Goal: Task Accomplishment & Management: Complete application form

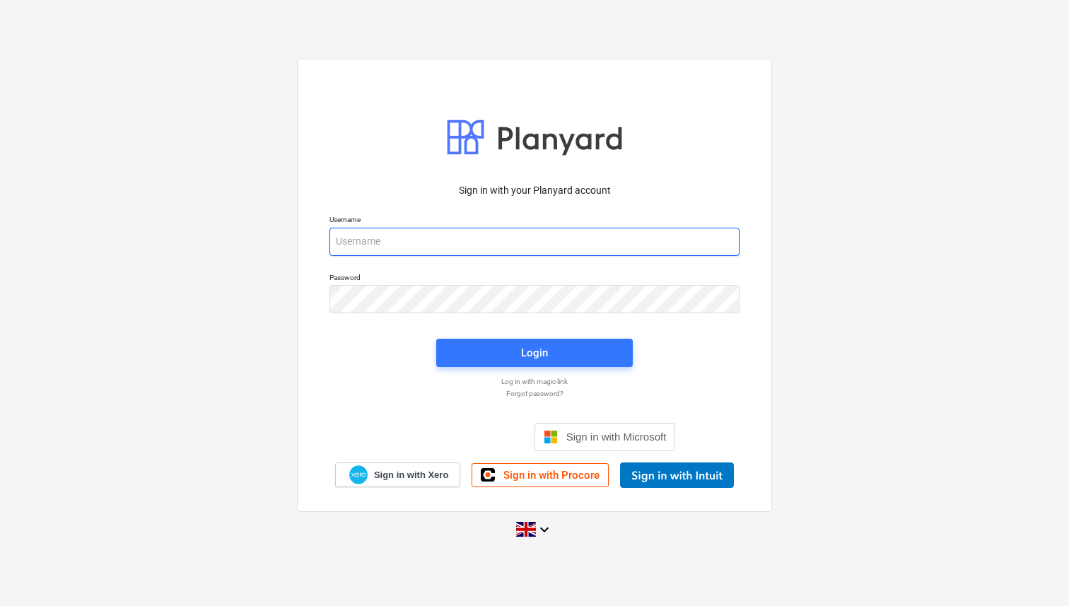
click at [435, 242] on input "email" at bounding box center [535, 242] width 410 height 28
type input "[PERSON_NAME][EMAIL_ADDRESS][DOMAIN_NAME]"
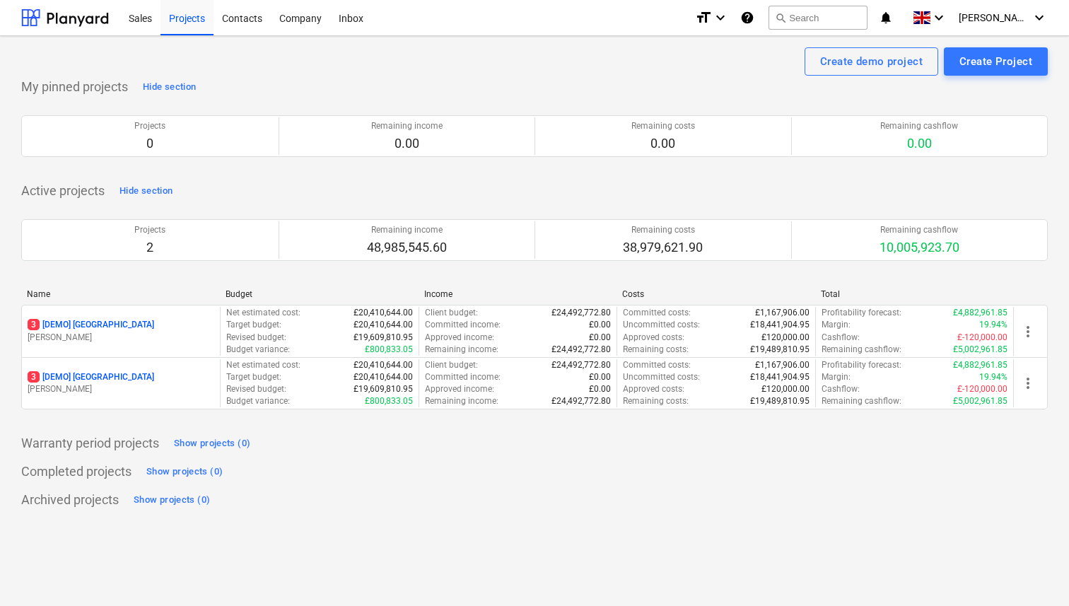
click at [504, 186] on div "Active projects Hide section Projects 2 Remaining income 48,985,545.60 Remainin…" at bounding box center [534, 303] width 1027 height 247
click at [299, 70] on div "Create demo project Create Project" at bounding box center [534, 61] width 1027 height 28
click at [962, 60] on div "Create Project" at bounding box center [996, 61] width 73 height 18
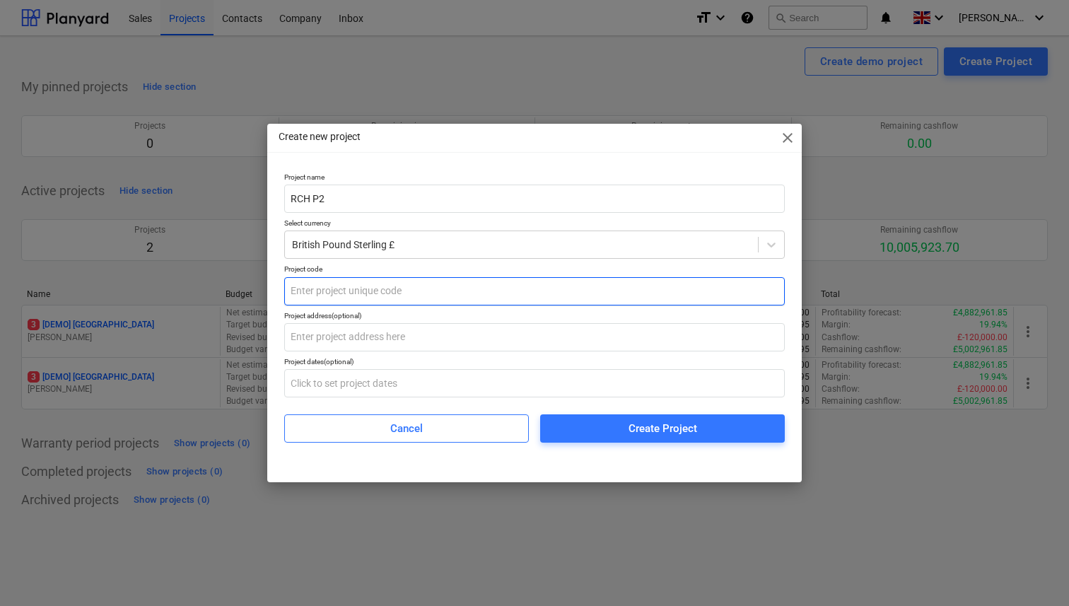
type input "RCH P2"
click at [591, 295] on input "text" at bounding box center [534, 291] width 501 height 28
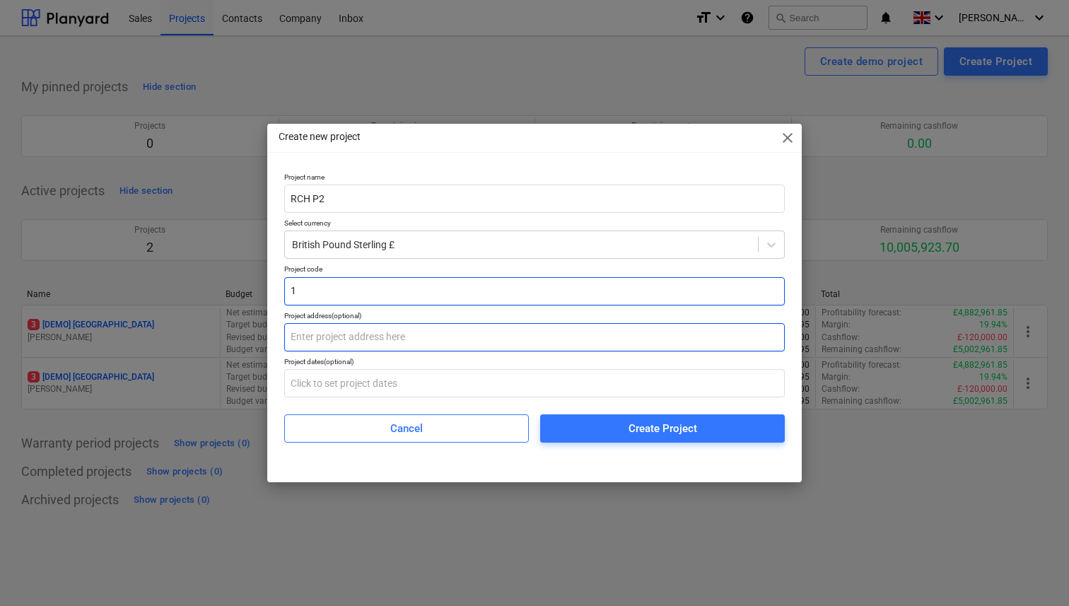
type input "1"
click at [344, 337] on input "text" at bounding box center [534, 337] width 501 height 28
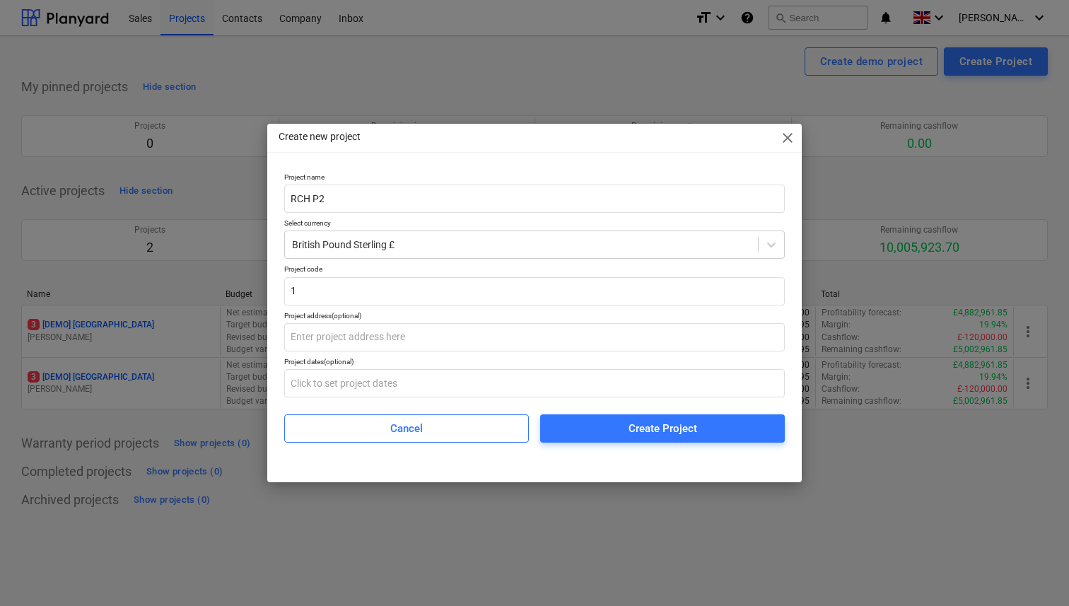
drag, startPoint x: 671, startPoint y: 143, endPoint x: 682, endPoint y: 103, distance: 41.2
click at [682, 103] on div "Create new project close Project name RCH P2 Select currency British Pound Ster…" at bounding box center [534, 303] width 1069 height 606
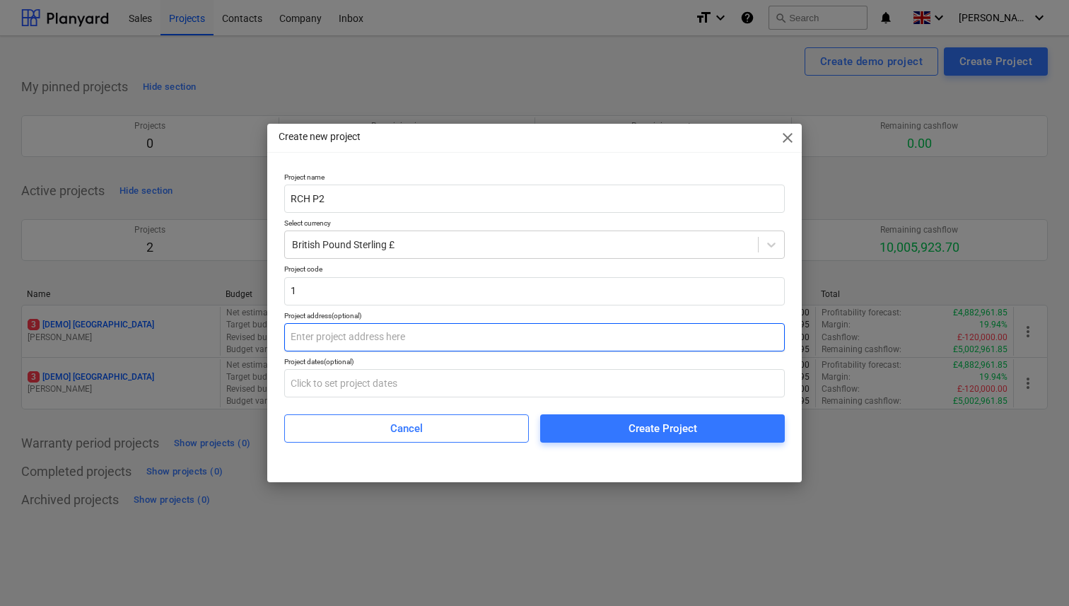
click at [361, 332] on input "text" at bounding box center [534, 337] width 501 height 28
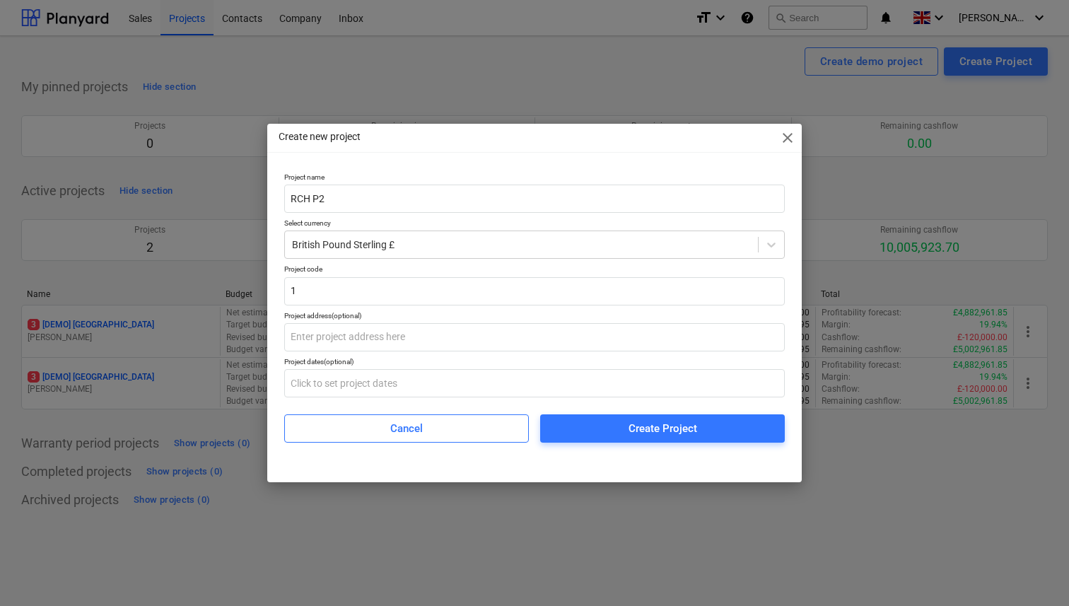
click at [518, 145] on div "Create new project close" at bounding box center [534, 138] width 535 height 28
click at [693, 139] on div "Create new project close" at bounding box center [534, 138] width 535 height 28
click at [674, 152] on div at bounding box center [534, 152] width 535 height 1
click at [512, 133] on div "Create new project close" at bounding box center [534, 138] width 535 height 28
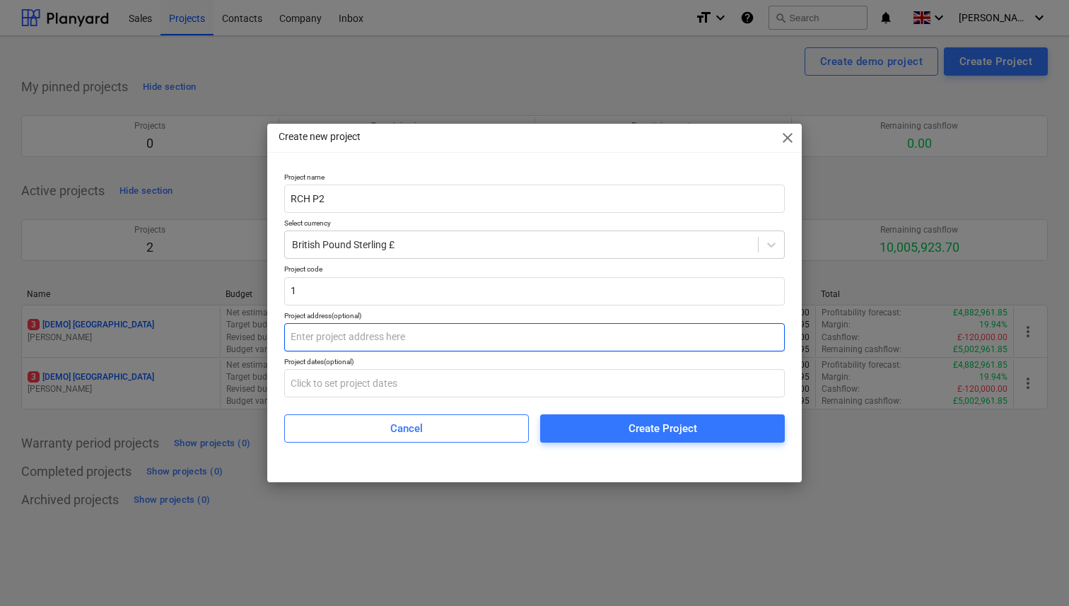
drag, startPoint x: 465, startPoint y: 338, endPoint x: 684, endPoint y: 148, distance: 289.8
click at [465, 338] on input "text" at bounding box center [534, 337] width 501 height 28
drag, startPoint x: 344, startPoint y: 335, endPoint x: 354, endPoint y: 336, distance: 9.9
click at [344, 335] on input "text" at bounding box center [534, 337] width 501 height 28
paste input "[STREET_ADDRESS][PERSON_NAME]"
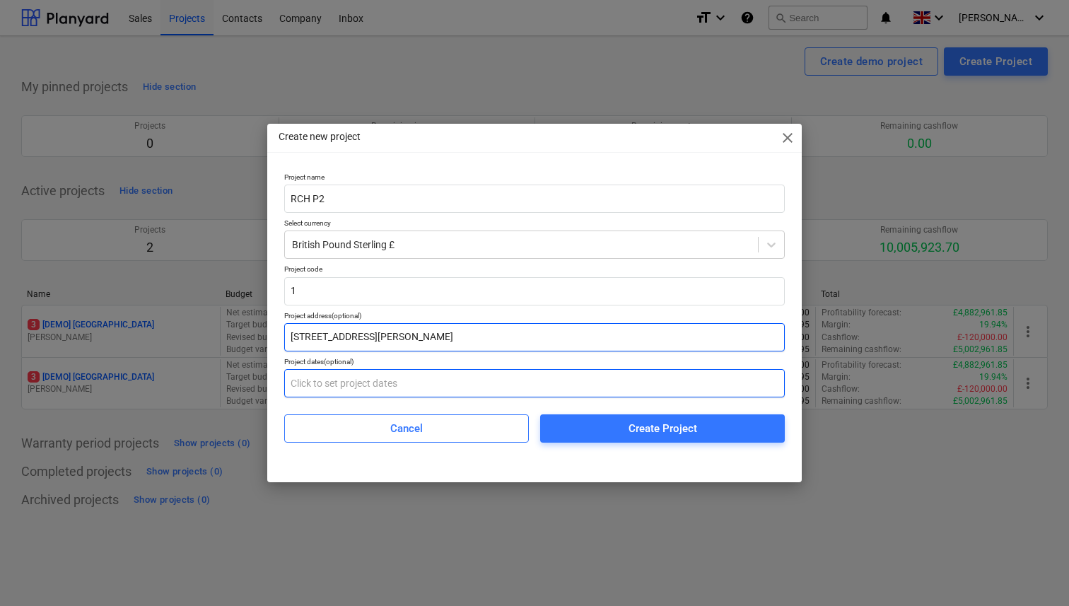
type input "[STREET_ADDRESS][PERSON_NAME]"
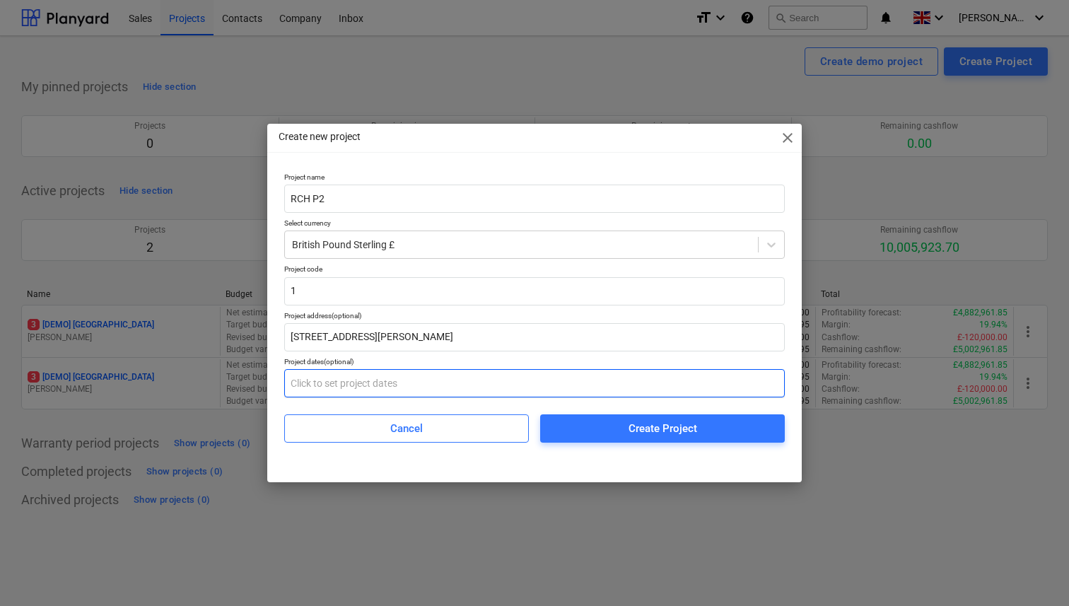
click at [371, 380] on input "text" at bounding box center [534, 383] width 501 height 28
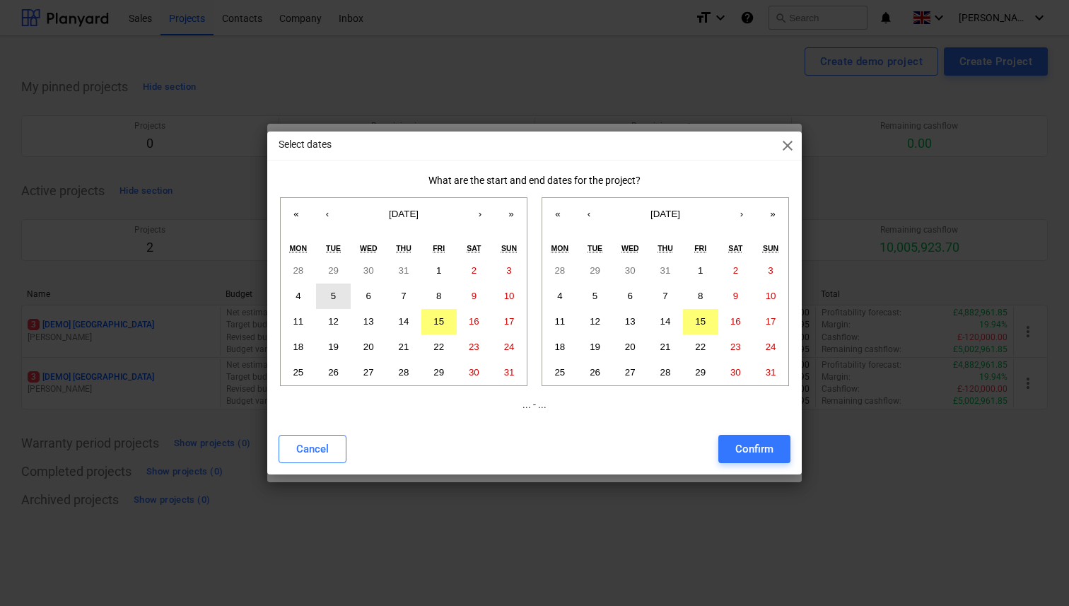
click at [338, 295] on button "5" at bounding box center [333, 296] width 35 height 25
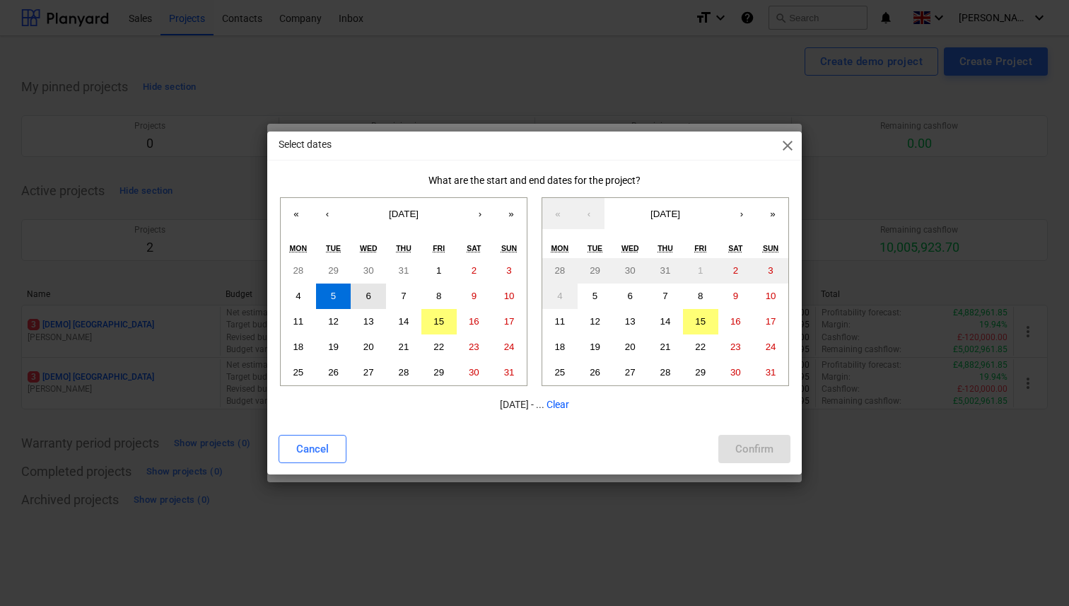
click at [367, 293] on abbr "6" at bounding box center [368, 296] width 5 height 11
click at [405, 295] on abbr "7" at bounding box center [403, 296] width 5 height 11
click at [745, 216] on button "›" at bounding box center [741, 213] width 31 height 31
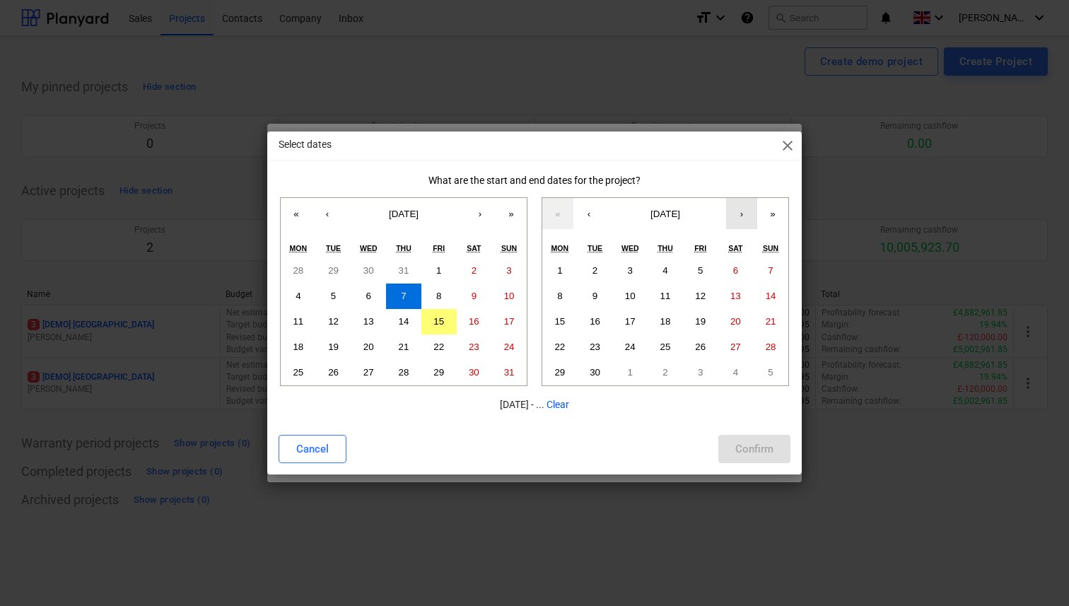
click at [743, 210] on button "›" at bounding box center [741, 213] width 31 height 31
click at [588, 209] on button "‹" at bounding box center [589, 213] width 31 height 31
drag, startPoint x: 743, startPoint y: 219, endPoint x: 714, endPoint y: 224, distance: 28.9
click at [743, 219] on button "›" at bounding box center [741, 213] width 31 height 31
click at [762, 342] on button "26" at bounding box center [770, 347] width 35 height 25
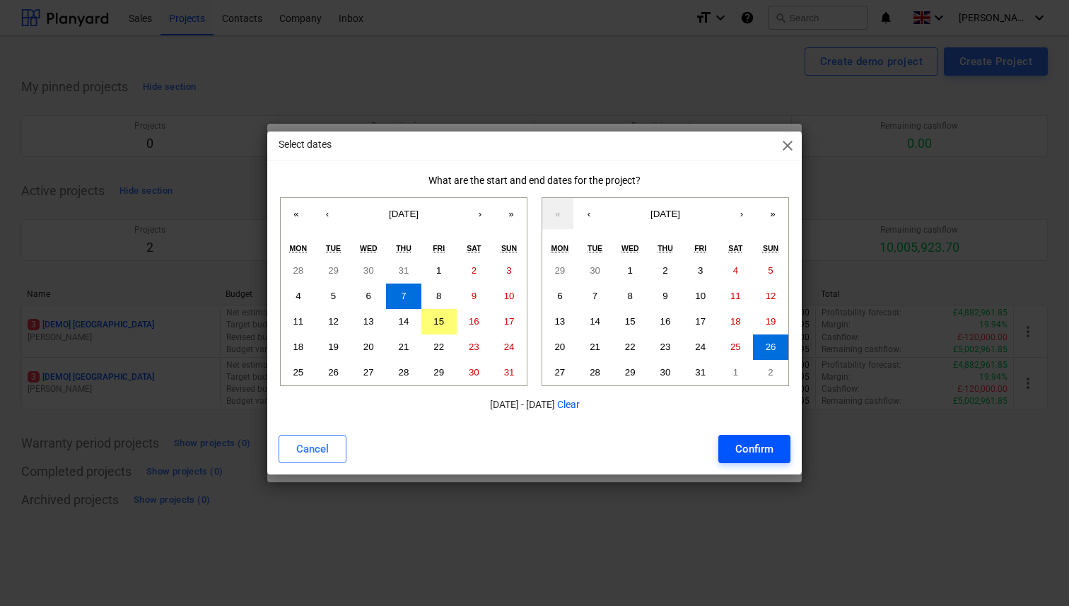
click at [762, 453] on div "Confirm" at bounding box center [755, 449] width 38 height 18
type input "[DATE] - [DATE]"
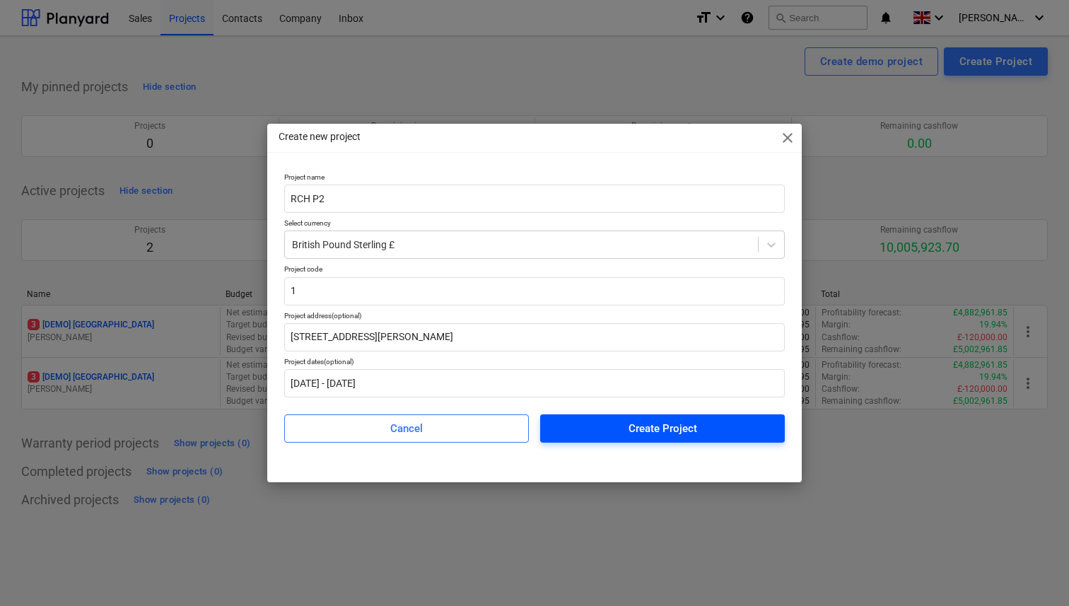
click at [675, 426] on div "Create Project" at bounding box center [663, 428] width 69 height 18
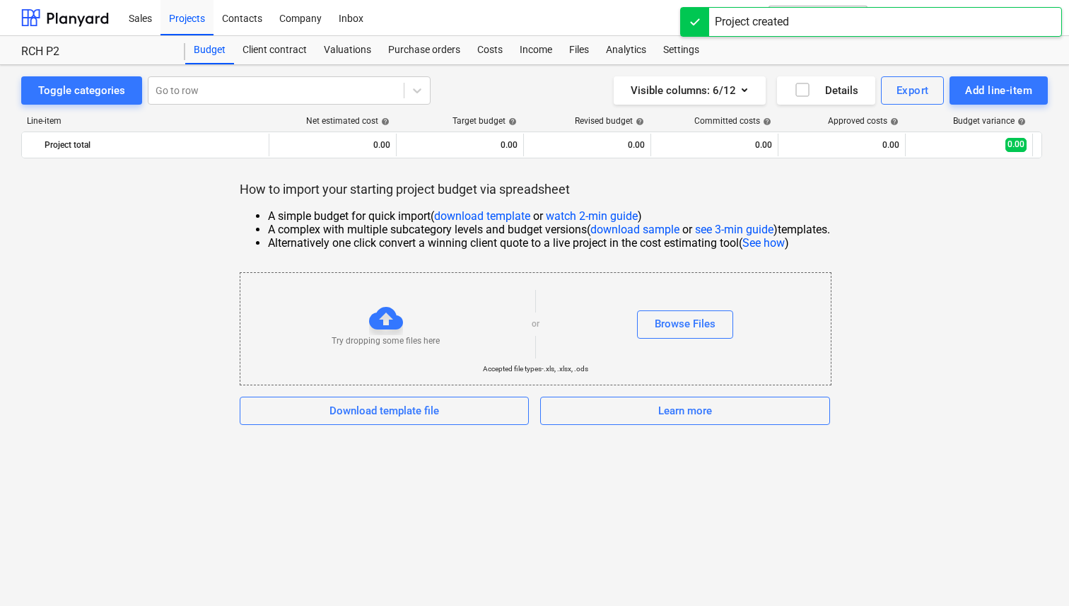
click at [912, 251] on div "How to import your starting project budget via spreadsheet A simple budget for …" at bounding box center [534, 303] width 1027 height 244
click at [275, 184] on p "How to import your starting project budget via spreadsheet" at bounding box center [535, 189] width 591 height 17
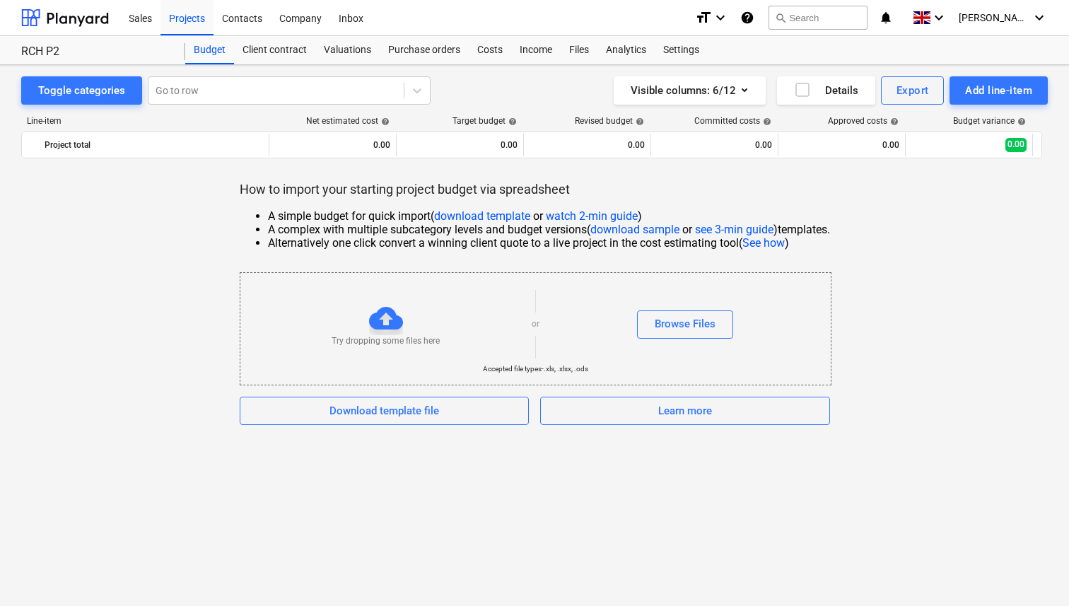
click at [228, 190] on div "How to import your starting project budget via spreadsheet A simple budget for …" at bounding box center [534, 303] width 1027 height 244
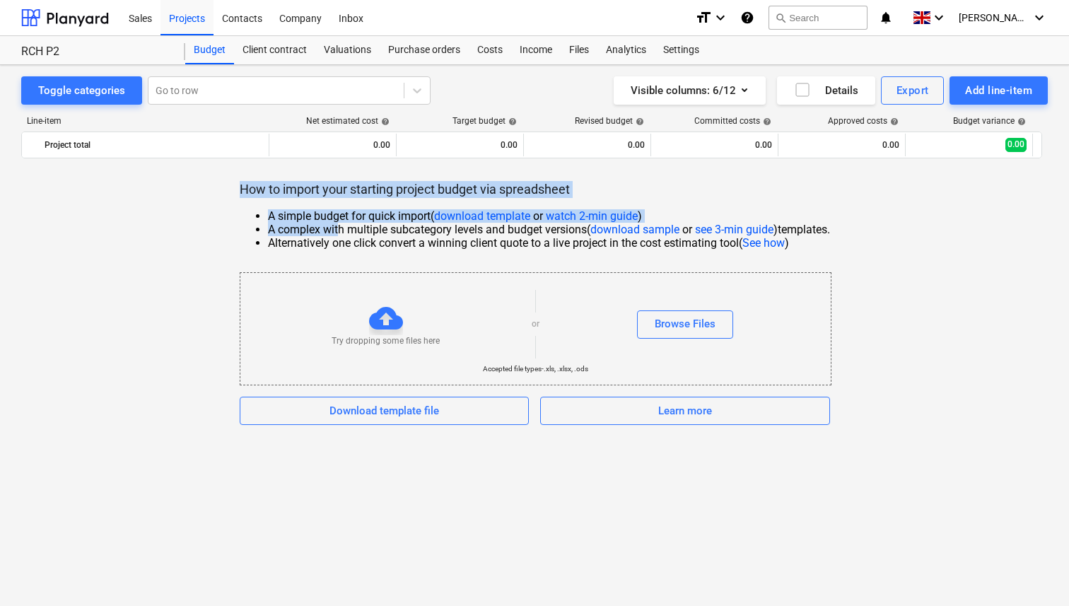
drag, startPoint x: 229, startPoint y: 191, endPoint x: 330, endPoint y: 235, distance: 110.2
click at [330, 235] on div "How to import your starting project budget via spreadsheet A simple budget for …" at bounding box center [534, 303] width 1027 height 244
click at [305, 226] on li "A complex with multiple subcategory levels and budget versions ( download sampl…" at bounding box center [549, 229] width 562 height 13
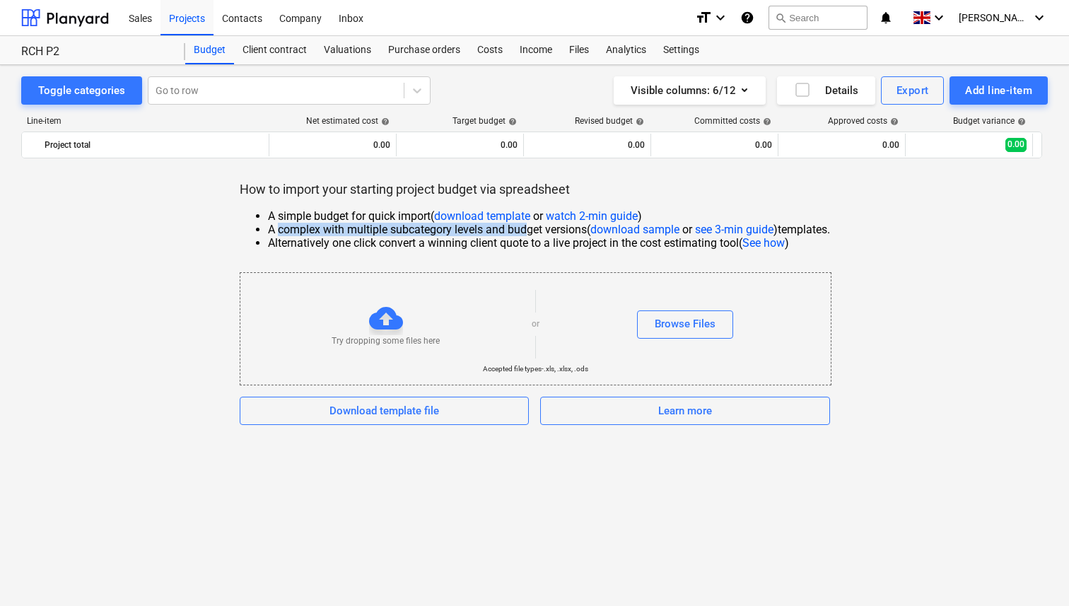
drag, startPoint x: 271, startPoint y: 231, endPoint x: 523, endPoint y: 235, distance: 251.8
click at [523, 235] on li "A complex with multiple subcategory levels and budget versions ( download sampl…" at bounding box center [549, 229] width 562 height 13
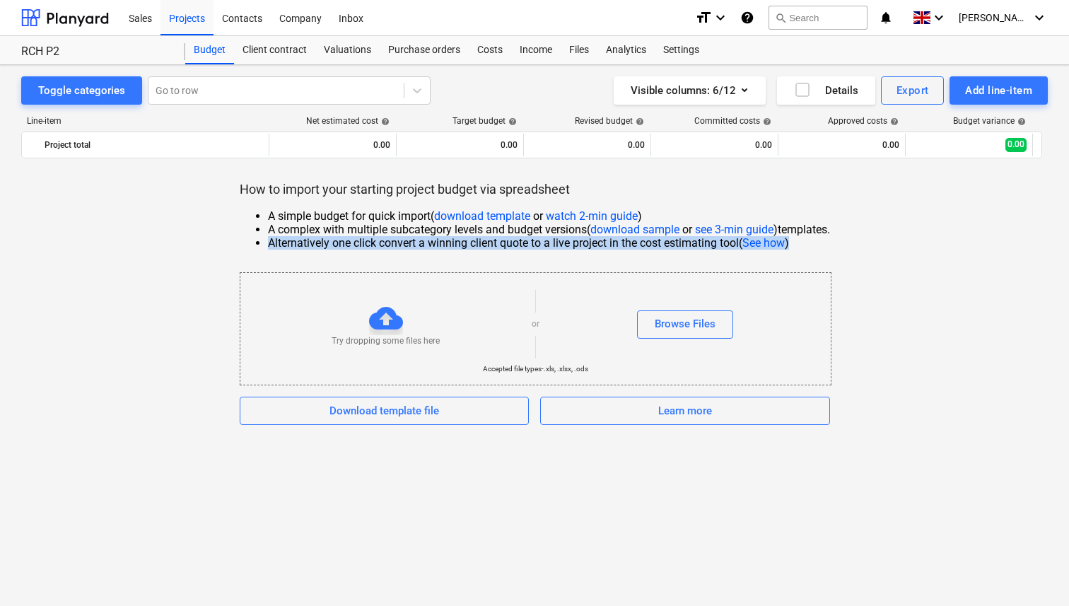
drag, startPoint x: 267, startPoint y: 244, endPoint x: 803, endPoint y: 249, distance: 536.1
click at [803, 248] on li "Alternatively one click convert a winning client quote to a live project in the…" at bounding box center [549, 242] width 562 height 13
click at [825, 246] on li "Alternatively one click convert a winning client quote to a live project in the…" at bounding box center [549, 242] width 562 height 13
